Goal: Obtain resource: Obtain resource

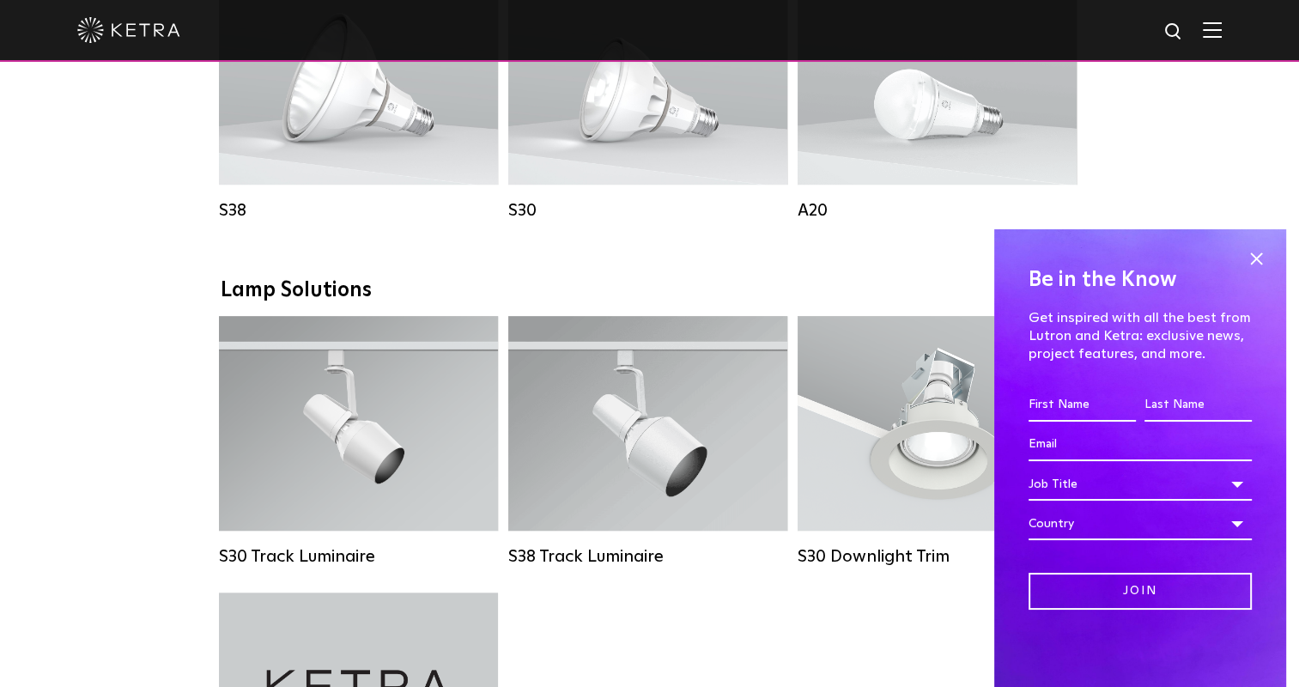
scroll to position [1460, 0]
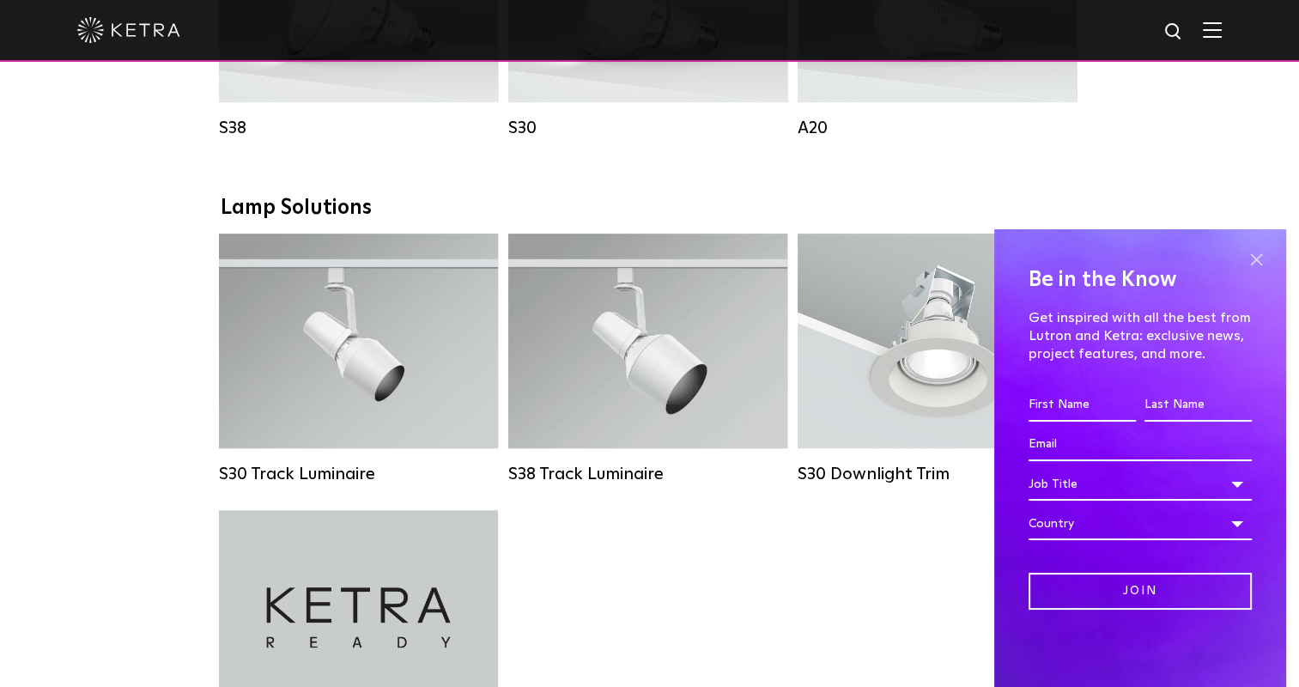
click at [1254, 267] on span at bounding box center [1256, 259] width 26 height 26
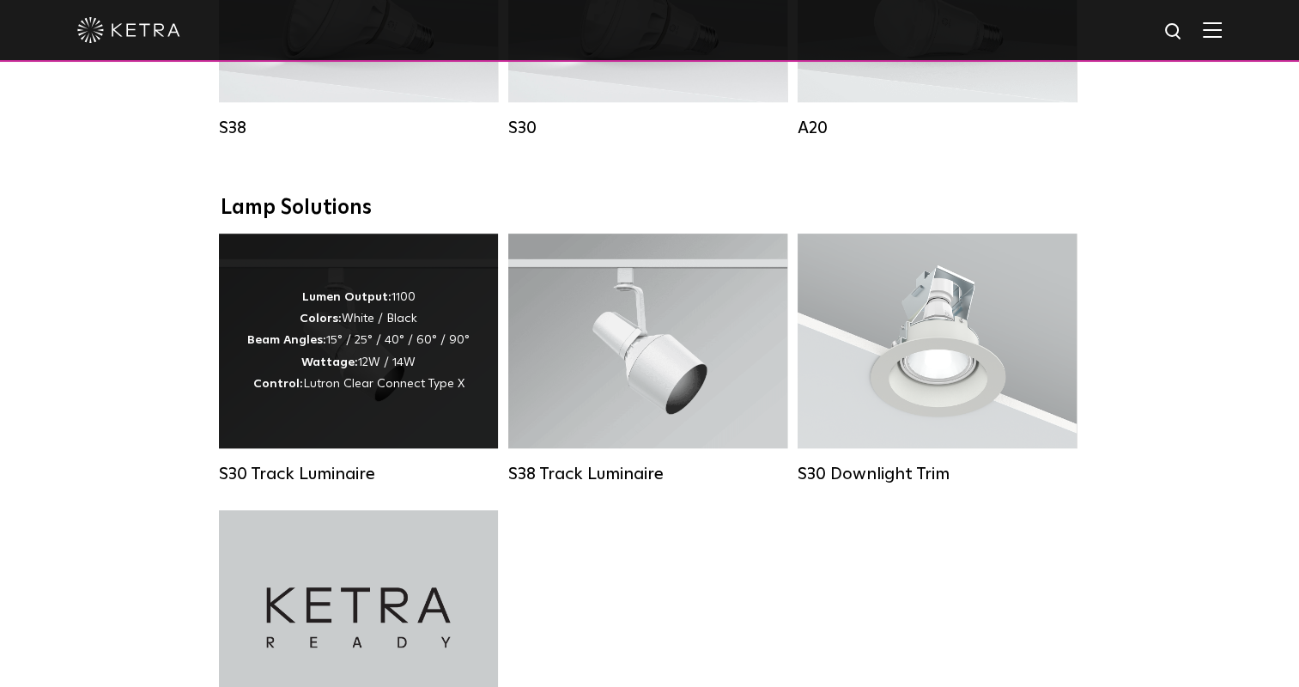
click at [361, 417] on div "Lumen Output: 1100 Colors: White / Black Beam Angles: 15° / 25° / 40° / 60° / 9…" at bounding box center [358, 341] width 279 height 215
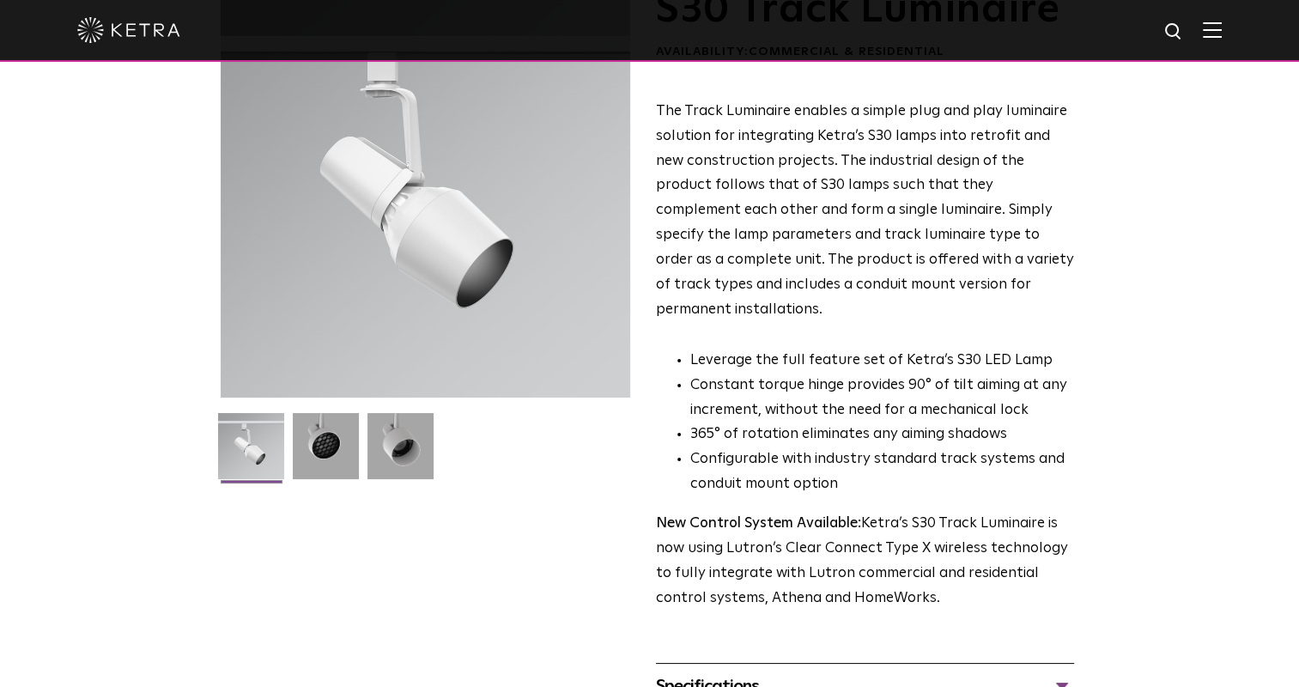
scroll to position [429, 0]
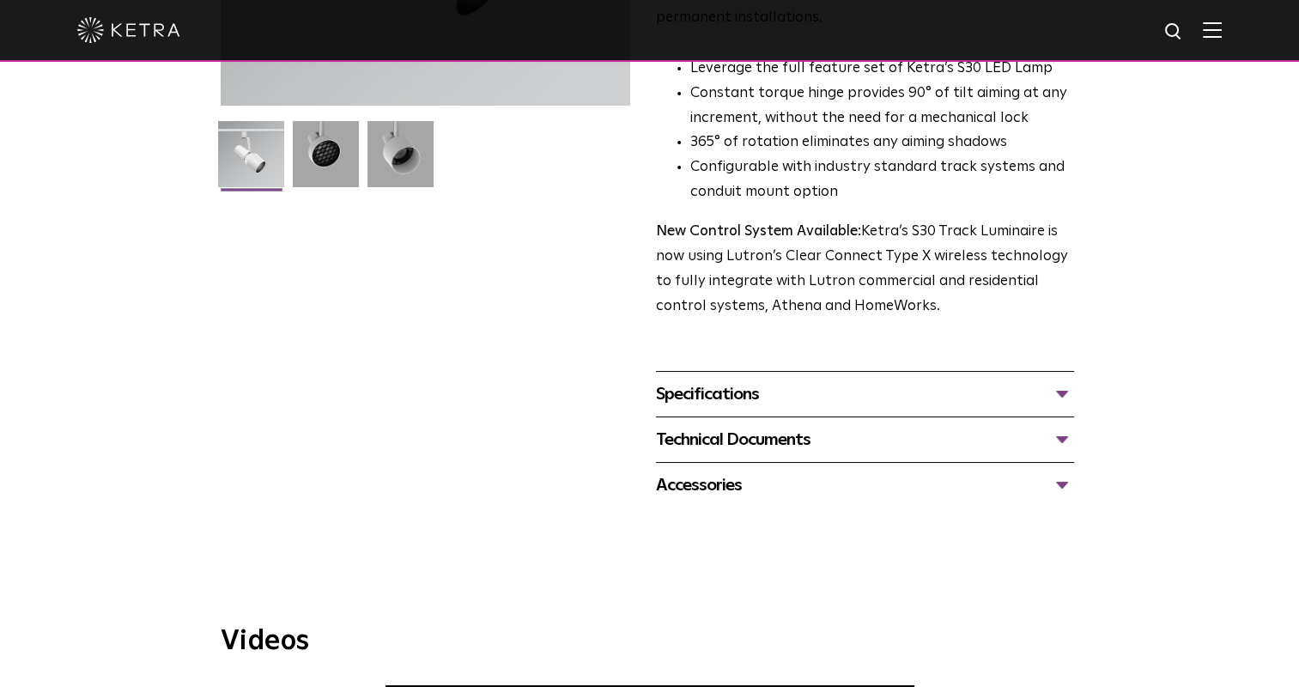
click at [745, 380] on div "Specifications" at bounding box center [865, 393] width 418 height 27
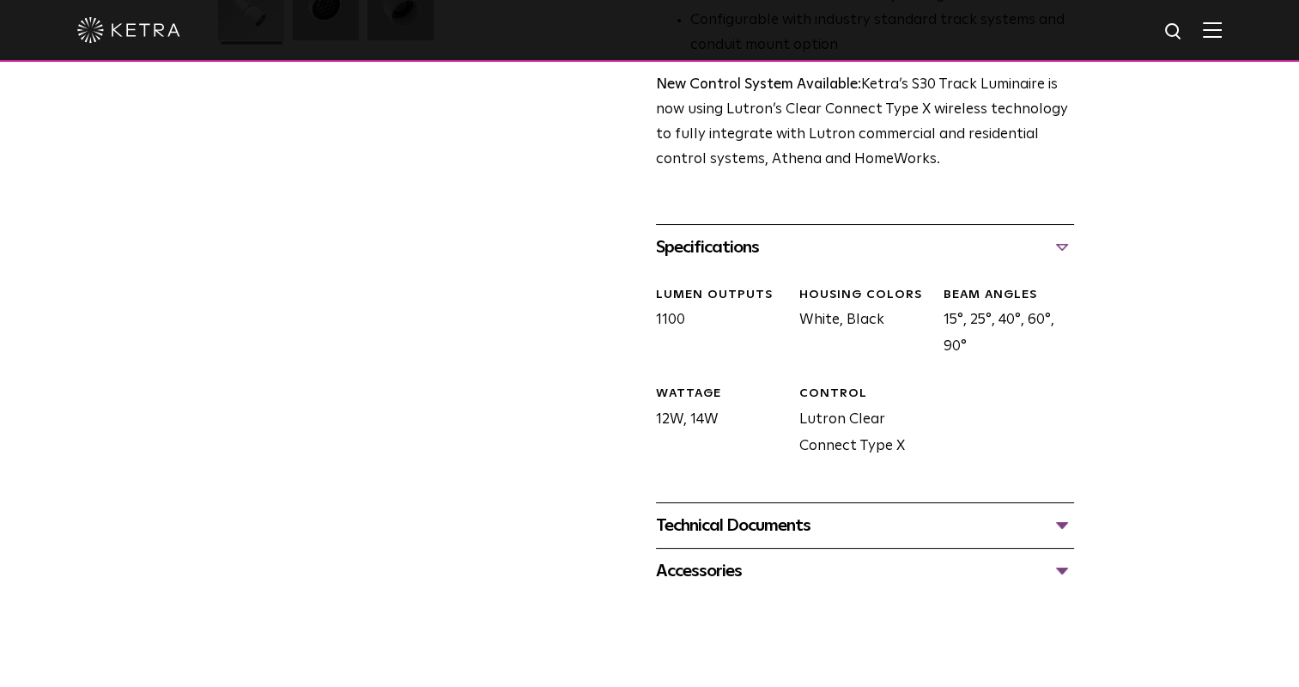
scroll to position [575, 0]
click at [715, 513] on div "Technical Documents" at bounding box center [865, 526] width 418 height 27
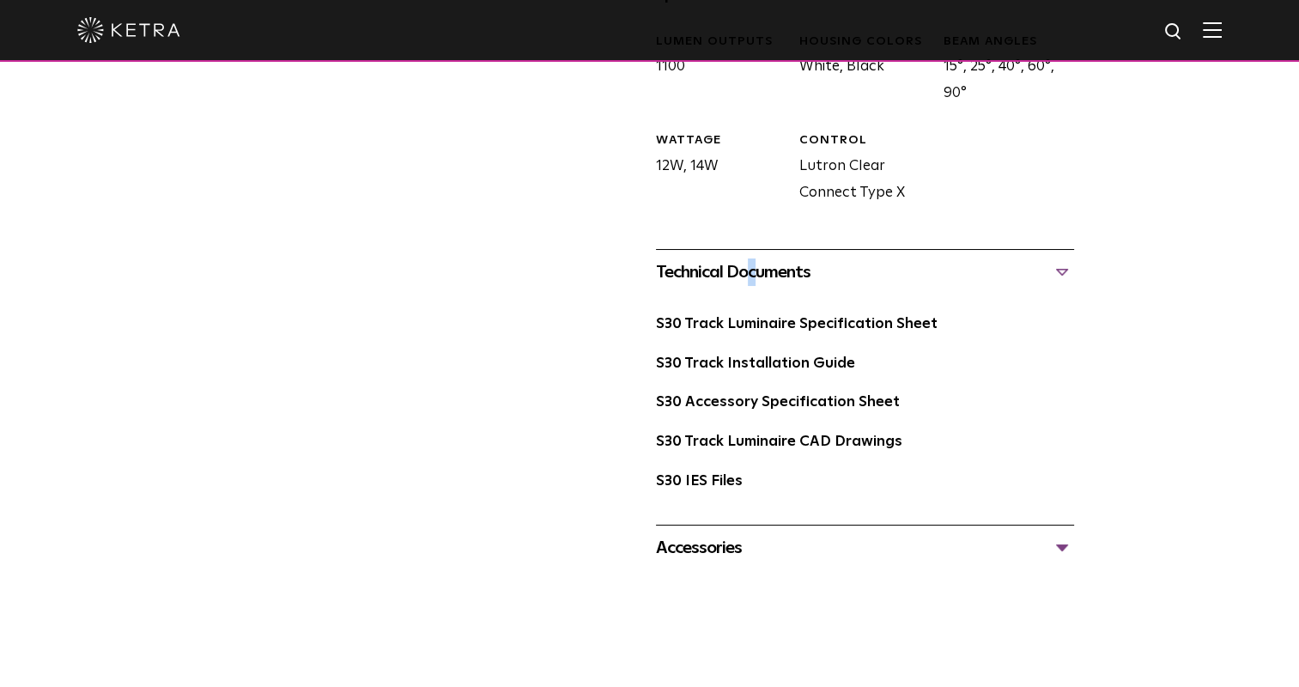
scroll to position [833, 0]
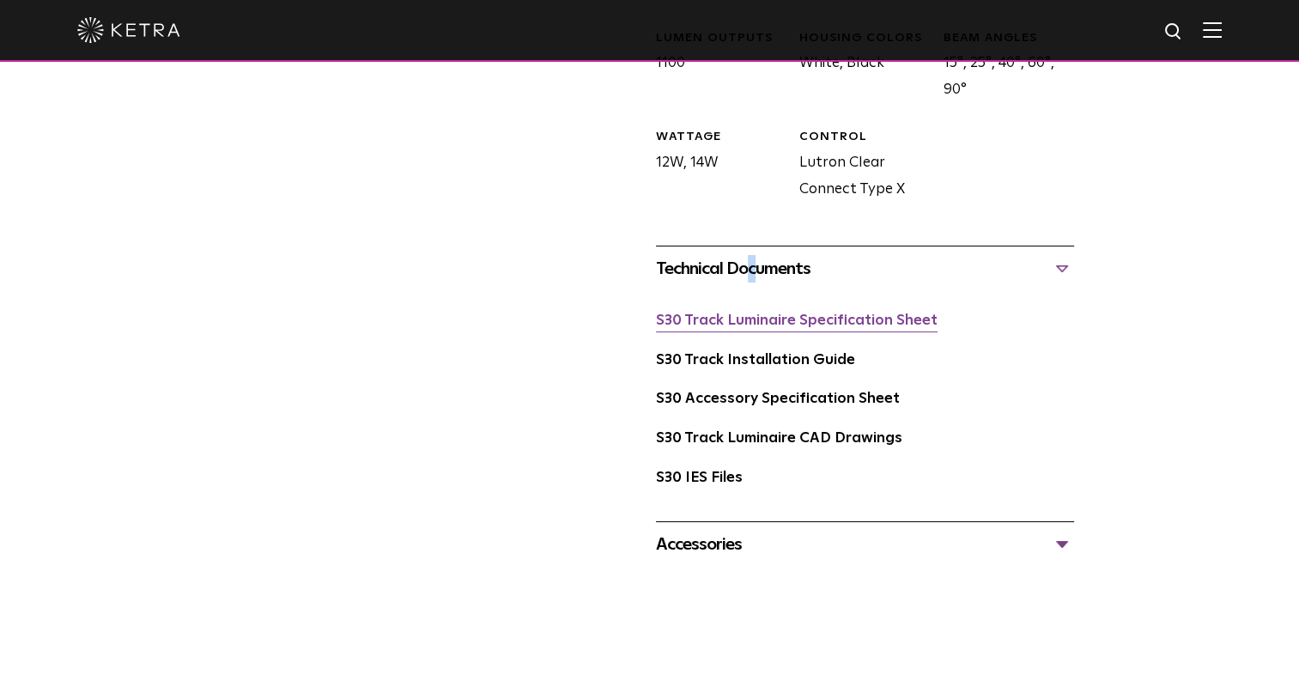
click at [817, 313] on link "S30 Track Luminaire Specification Sheet" at bounding box center [797, 320] width 282 height 15
